Goal: Task Accomplishment & Management: Manage account settings

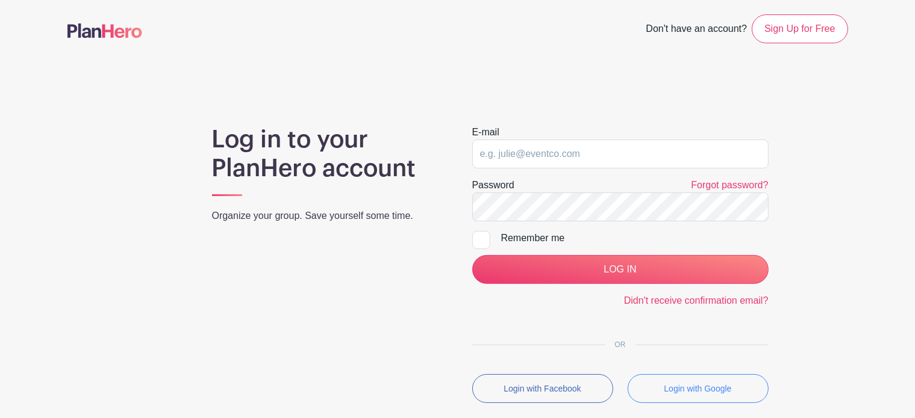
click at [856, 243] on main "Don't have an account? Sign Up for Free Log in to your PlanHero account Organiz…" at bounding box center [457, 244] width 915 height 488
click at [572, 154] on input "email" at bounding box center [620, 154] width 296 height 29
type input "[EMAIL_ADDRESS][DOMAIN_NAME]"
click at [805, 164] on div "Log in to your PlanHero account Organize your group. Save yourself some time. E…" at bounding box center [457, 269] width 780 height 288
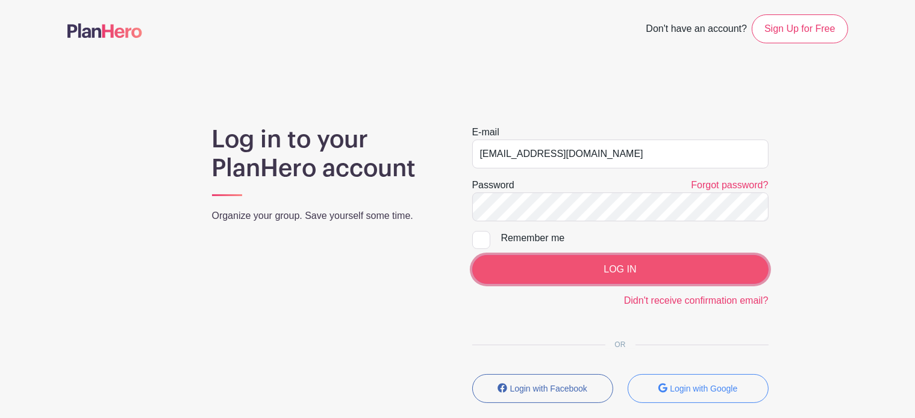
click at [641, 262] on input "LOG IN" at bounding box center [620, 269] width 296 height 29
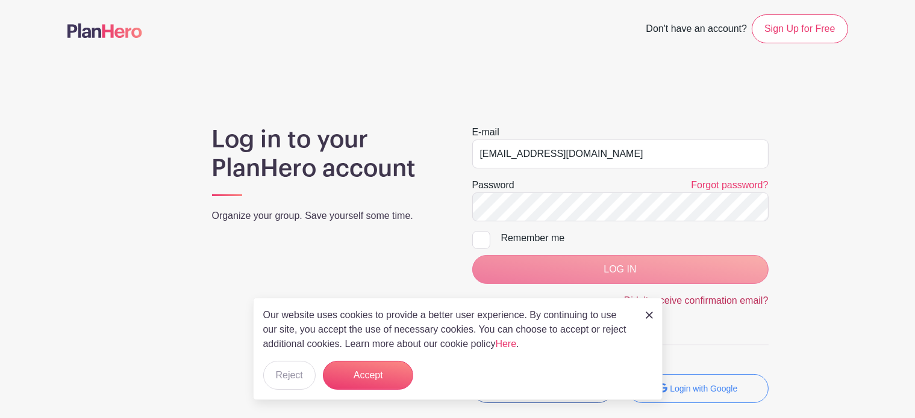
click at [652, 315] on img at bounding box center [648, 315] width 7 height 7
click at [647, 315] on img at bounding box center [648, 315] width 7 height 7
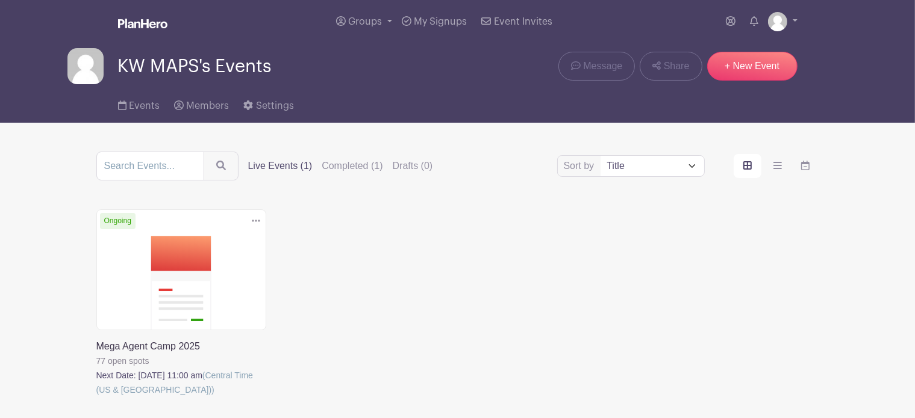
click at [96, 397] on link at bounding box center [96, 397] width 0 height 0
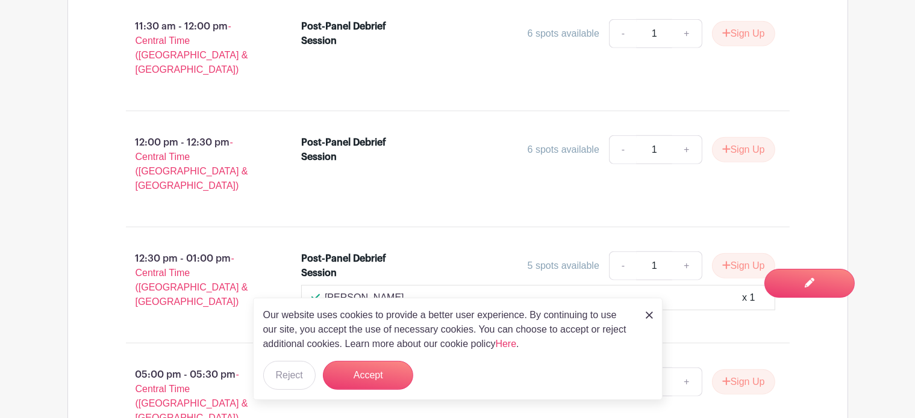
scroll to position [1120, 0]
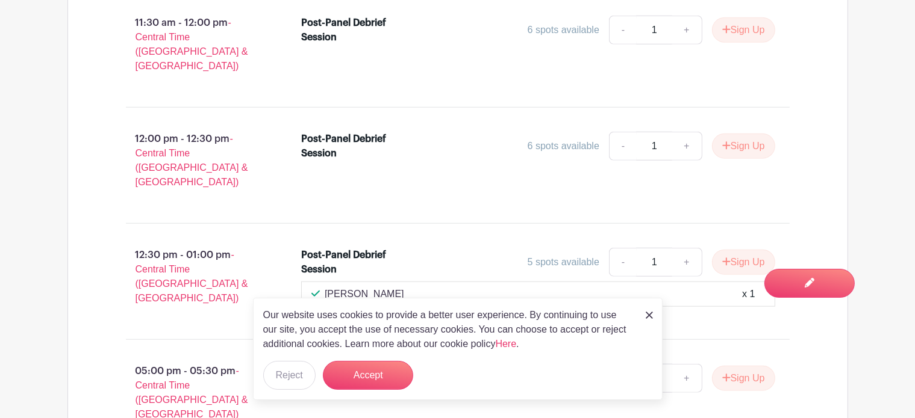
click at [629, 282] on div "Barbara Bearss x 1" at bounding box center [538, 294] width 474 height 25
click at [346, 282] on div "Barbara Bearss x 1" at bounding box center [538, 294] width 474 height 25
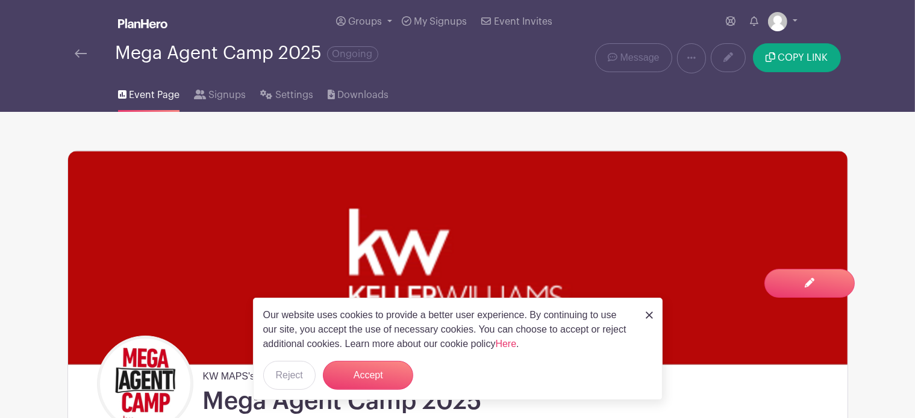
scroll to position [122, 0]
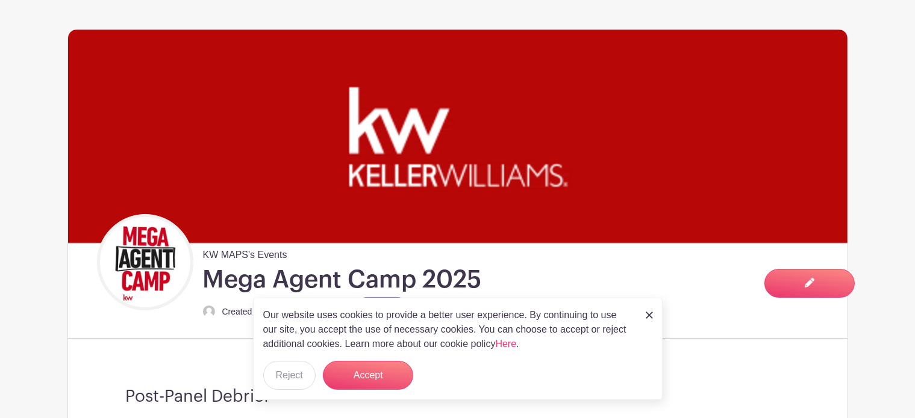
click at [653, 316] on div "Our website uses cookies to provide a better user experience. By continuing to …" at bounding box center [457, 349] width 409 height 102
click at [650, 315] on img at bounding box center [648, 315] width 7 height 7
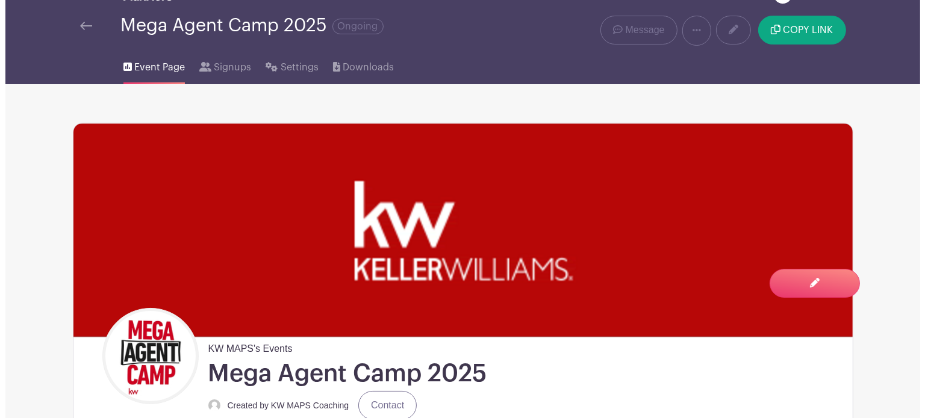
scroll to position [0, 0]
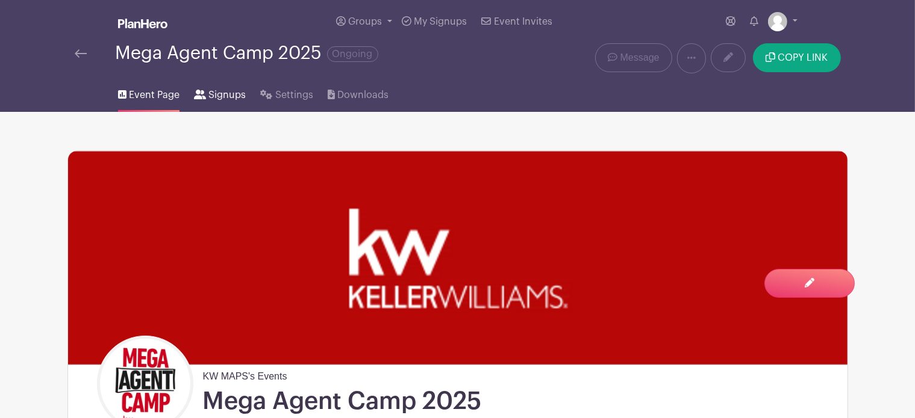
click at [219, 95] on span "Signups" at bounding box center [226, 95] width 37 height 14
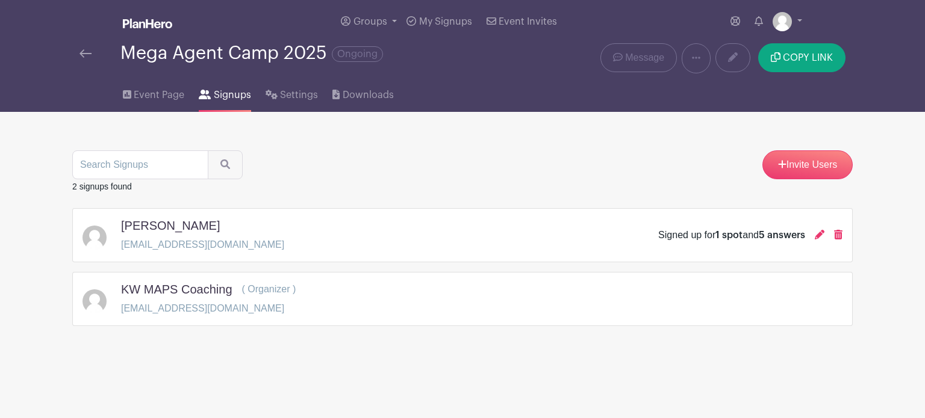
click at [155, 225] on h5 "Barbara Bearss" at bounding box center [170, 226] width 99 height 14
click at [173, 222] on h5 "Barbara Bearss" at bounding box center [170, 226] width 99 height 14
click at [813, 236] on div "Signed up for 1 spot and 5 answers" at bounding box center [750, 235] width 184 height 14
click at [816, 236] on icon at bounding box center [820, 235] width 10 height 10
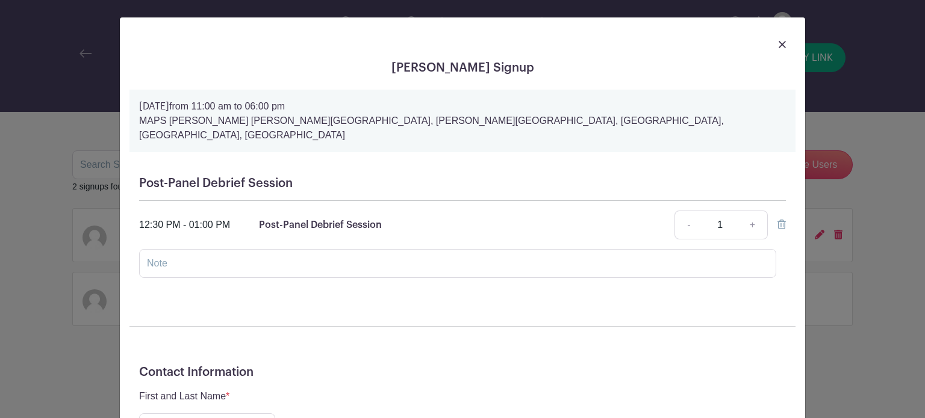
click at [770, 46] on div at bounding box center [462, 44] width 666 height 34
click at [778, 48] on link at bounding box center [781, 44] width 7 height 14
